Goal: Entertainment & Leisure: Consume media (video, audio)

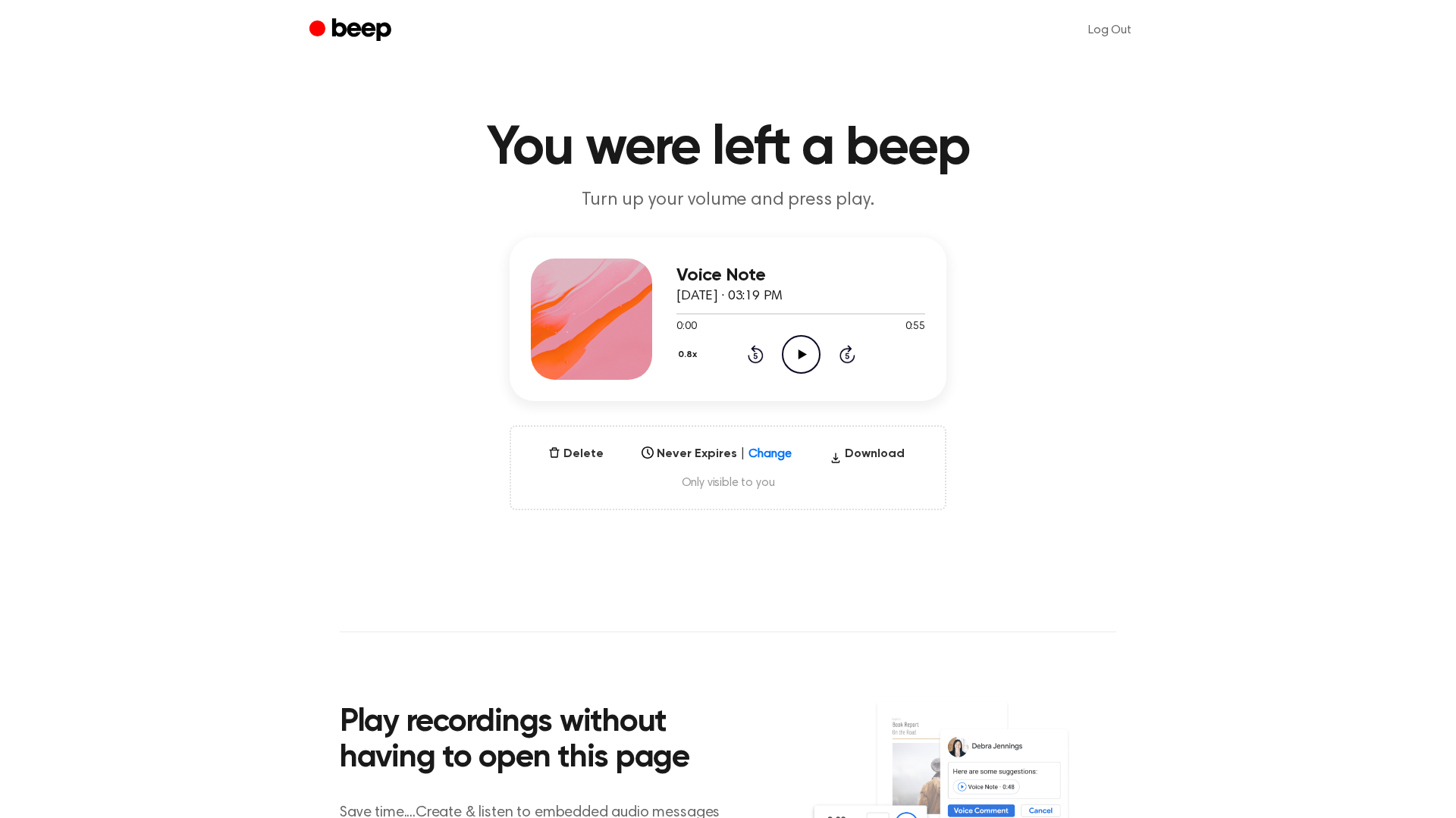
click at [789, 363] on icon "Play Audio" at bounding box center [801, 354] width 39 height 39
click at [692, 350] on button "0.8x" at bounding box center [689, 355] width 27 height 26
click at [702, 445] on span "1.0x" at bounding box center [701, 446] width 19 height 16
click at [822, 313] on div at bounding box center [800, 314] width 249 height 2
click at [788, 313] on div at bounding box center [761, 314] width 169 height 2
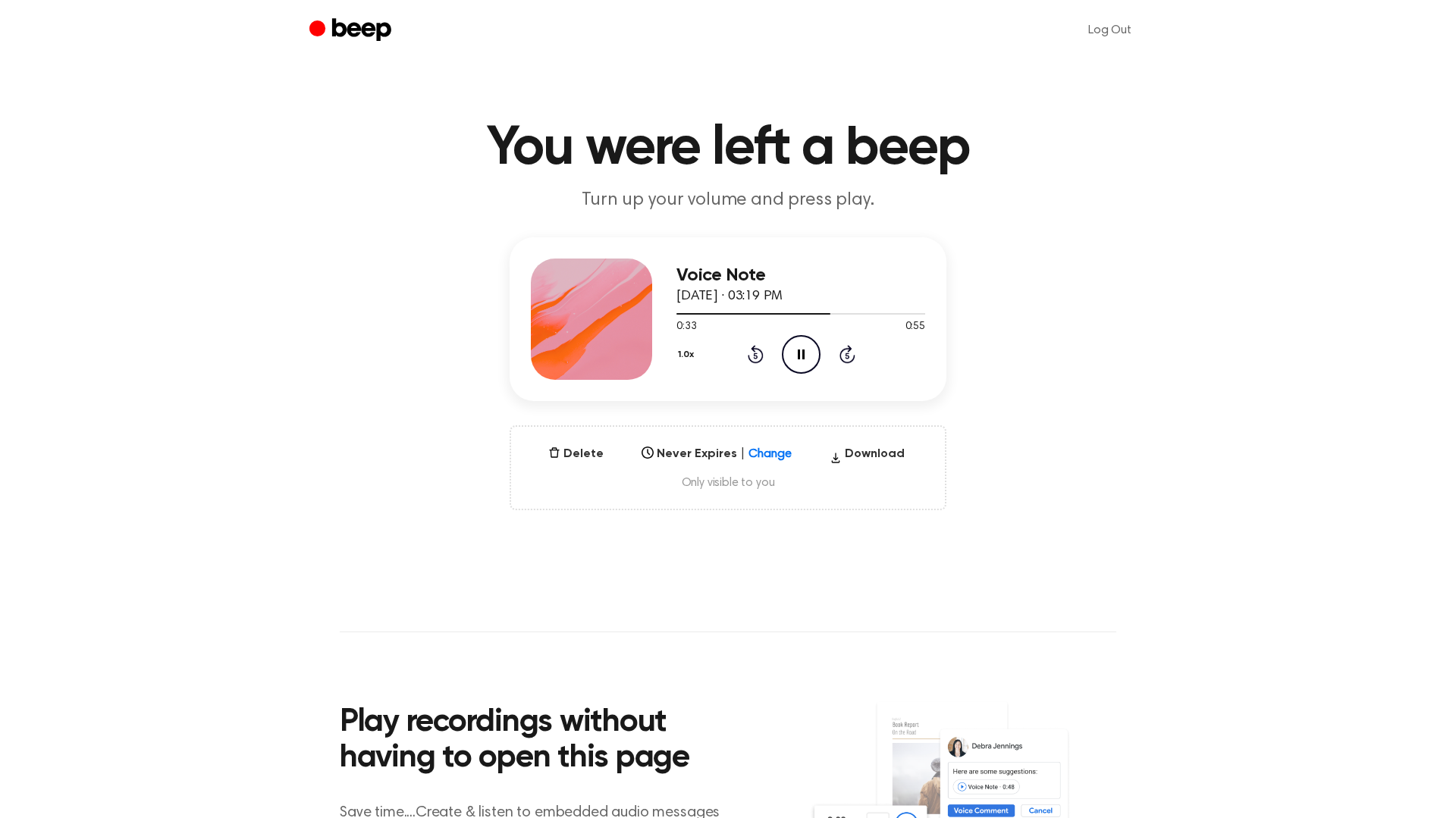
click at [804, 367] on icon "Pause Audio" at bounding box center [801, 354] width 39 height 39
click at [795, 311] on div at bounding box center [800, 313] width 249 height 12
click at [802, 354] on icon at bounding box center [802, 355] width 8 height 10
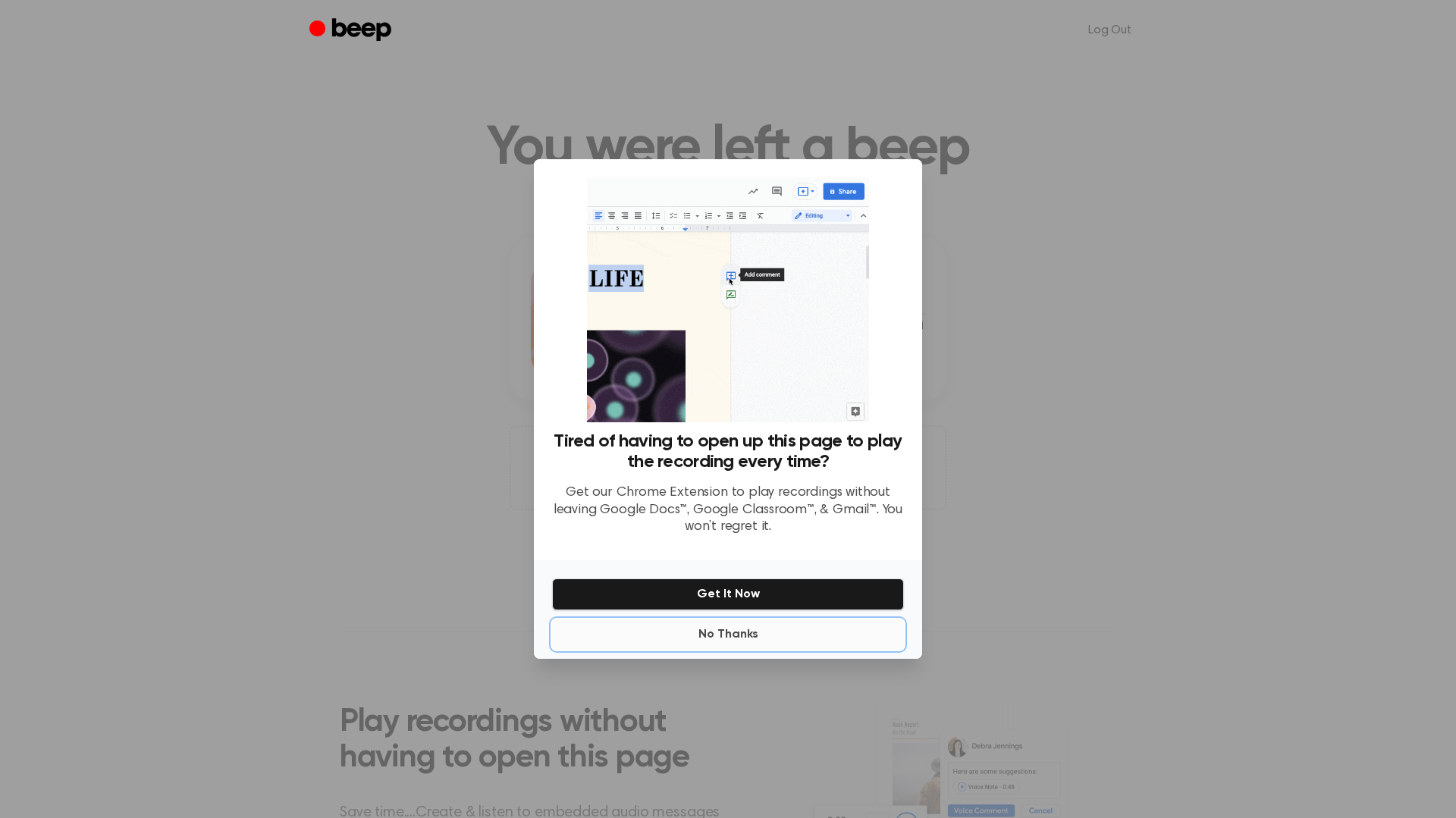
click at [734, 637] on button "No Thanks" at bounding box center [728, 635] width 352 height 31
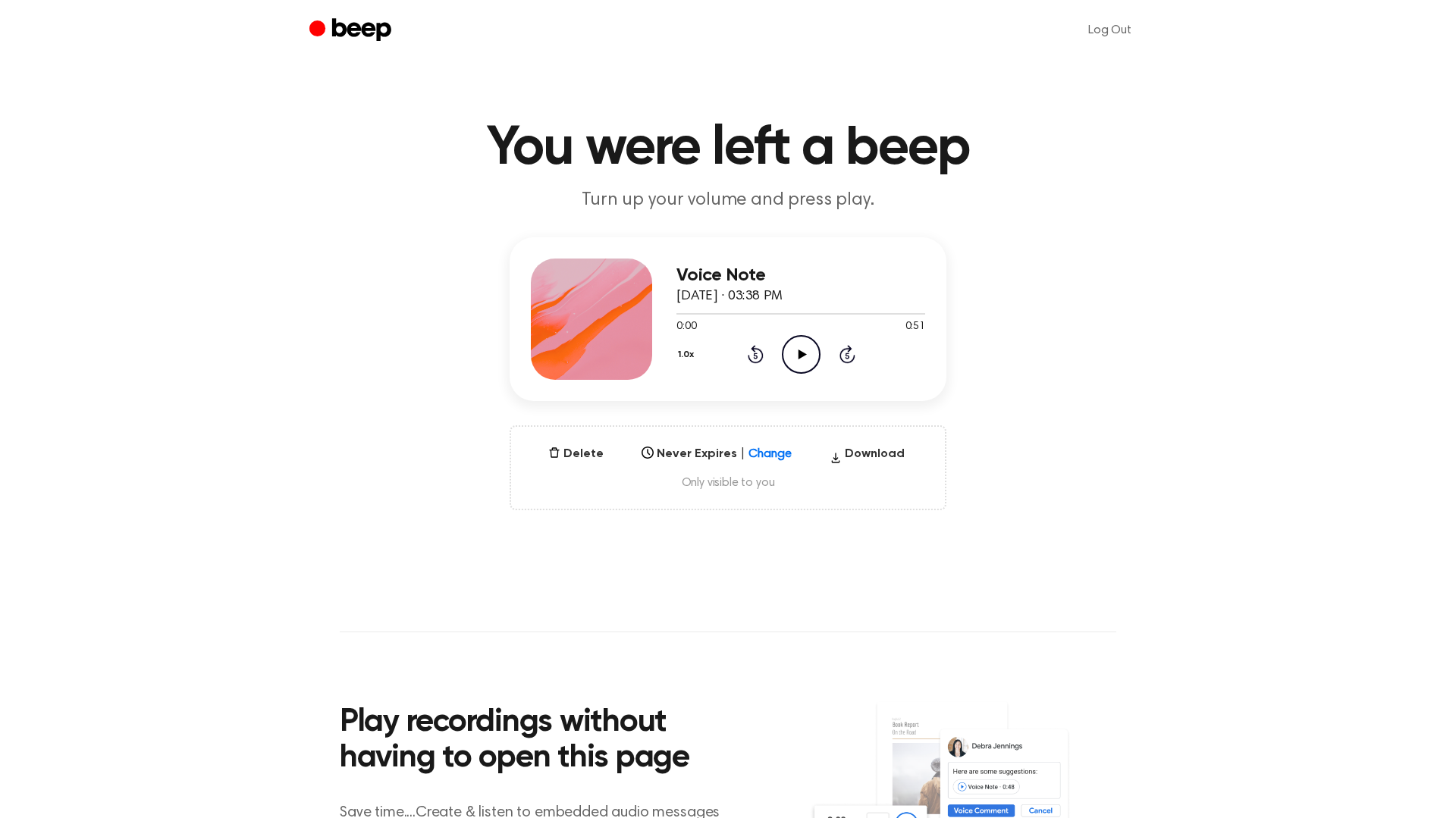
click at [795, 343] on icon "Play Audio" at bounding box center [801, 354] width 39 height 39
click at [783, 356] on circle at bounding box center [800, 354] width 37 height 37
click at [750, 358] on icon "Rewind 5 seconds" at bounding box center [755, 354] width 17 height 20
